Goal: Navigation & Orientation: Go to known website

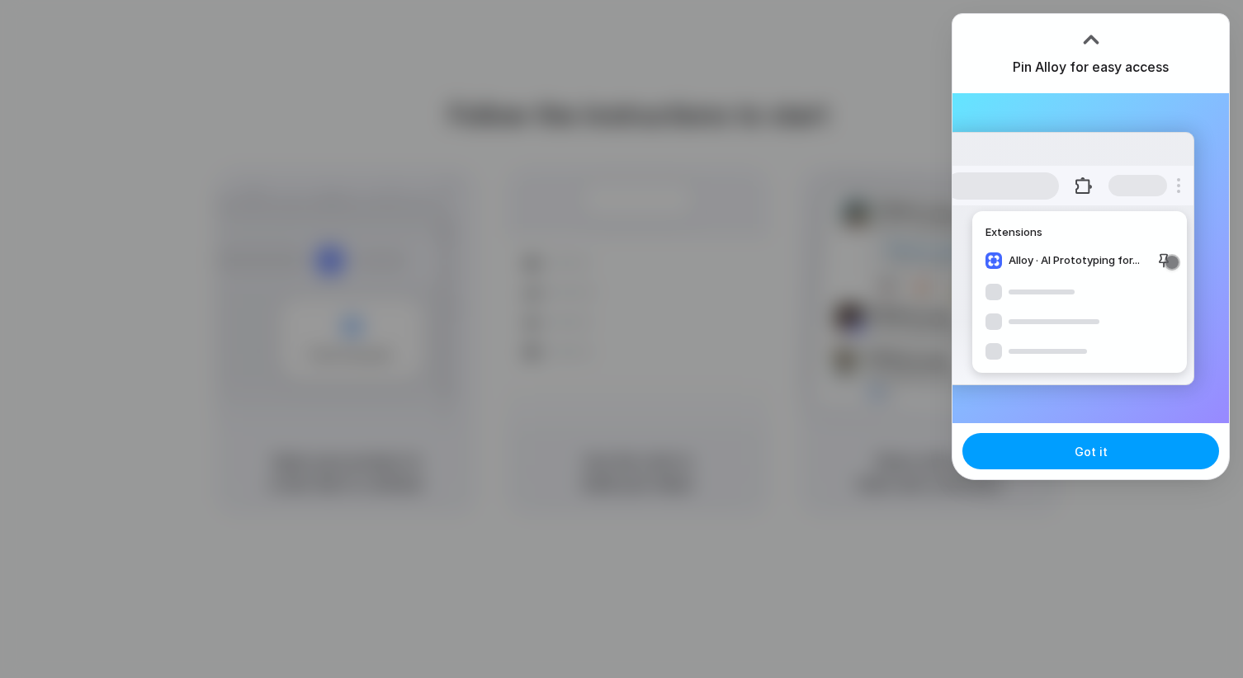
click at [1055, 458] on button "Got it" at bounding box center [1090, 451] width 257 height 36
